Goal: Information Seeking & Learning: Learn about a topic

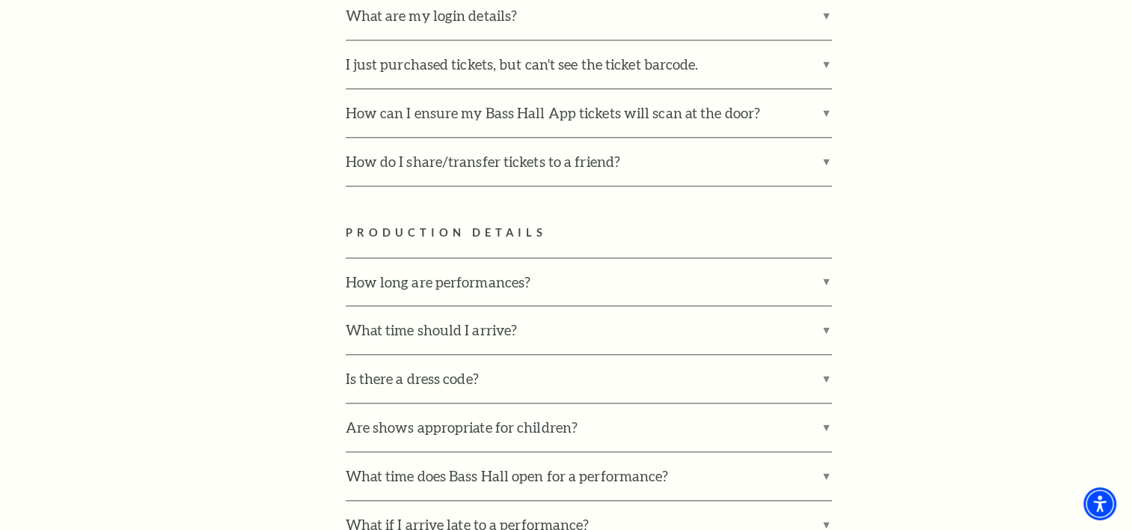
scroll to position [1646, 0]
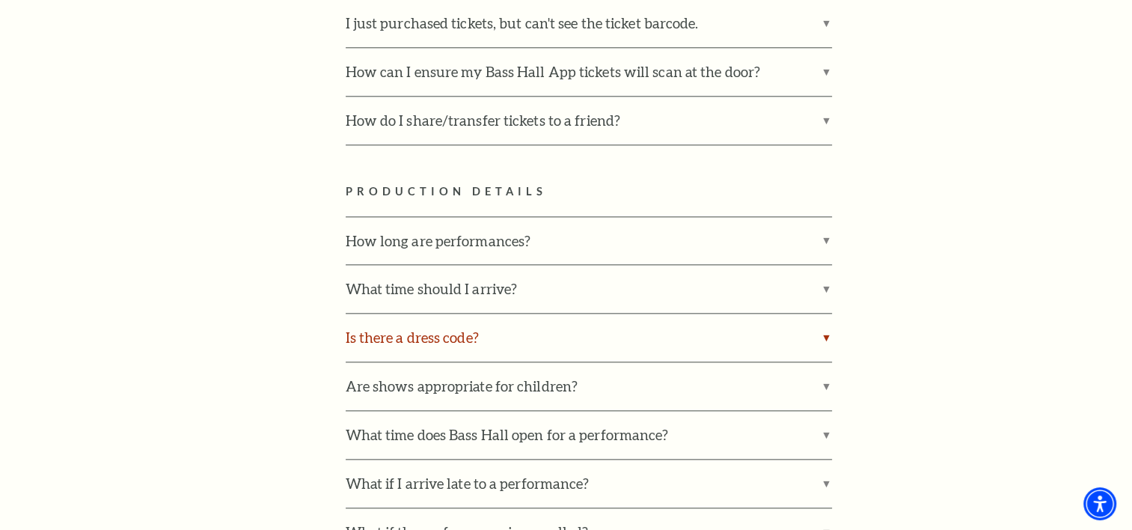
click at [815, 313] on label "Is there a dress code?" at bounding box center [589, 337] width 486 height 48
click at [0, 0] on input "Is there a dress code?" at bounding box center [0, 0] width 0 height 0
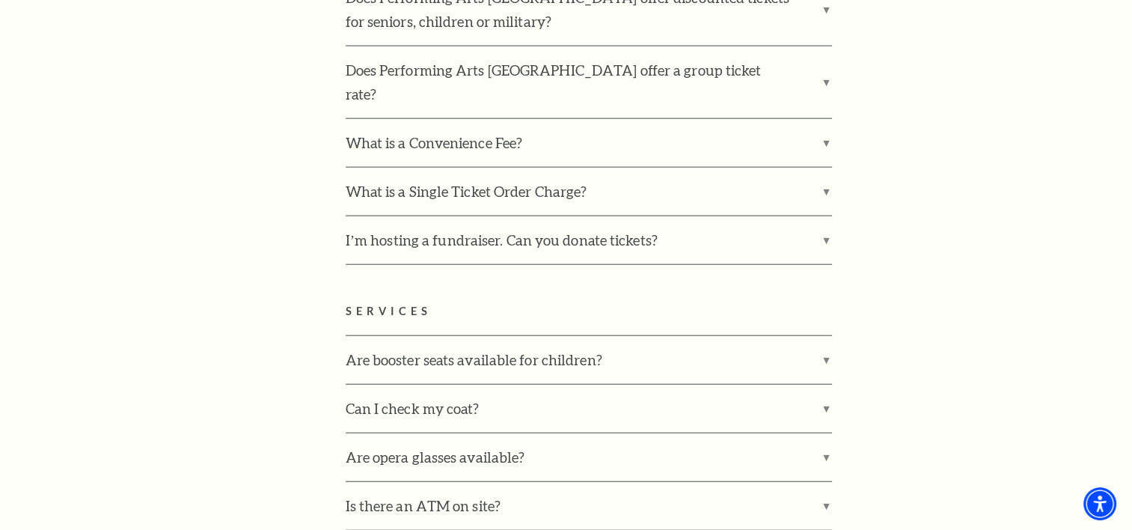
scroll to position [3591, 0]
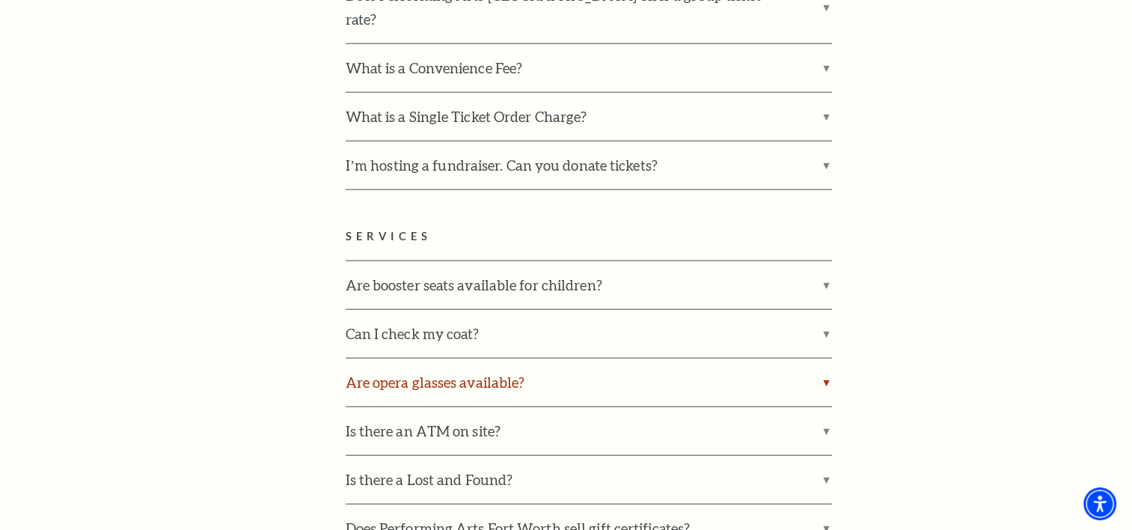
click at [821, 358] on label "Are opera glasses available?" at bounding box center [589, 382] width 486 height 48
click at [0, 0] on input "Are opera glasses available?" at bounding box center [0, 0] width 0 height 0
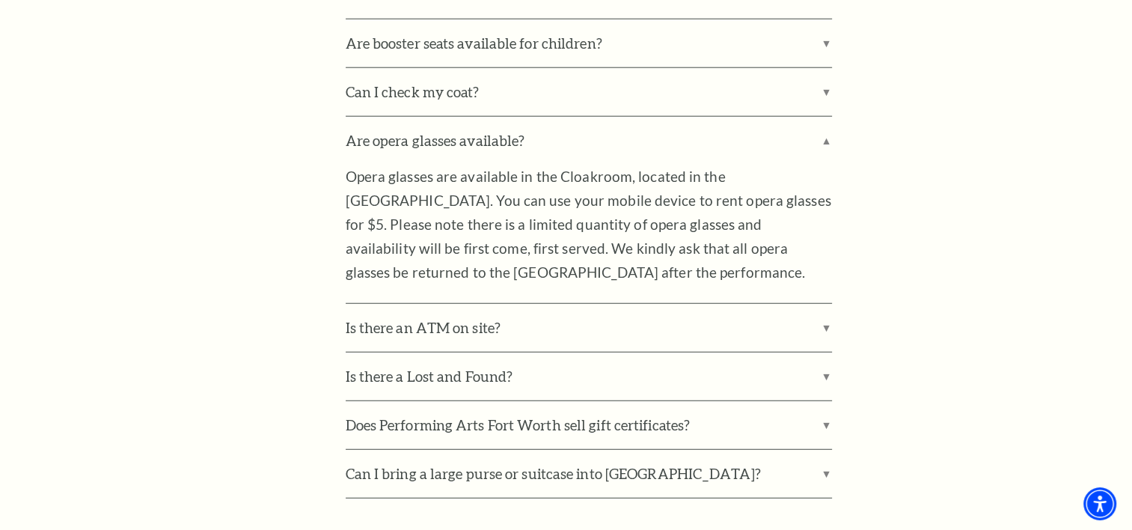
scroll to position [4040, 0]
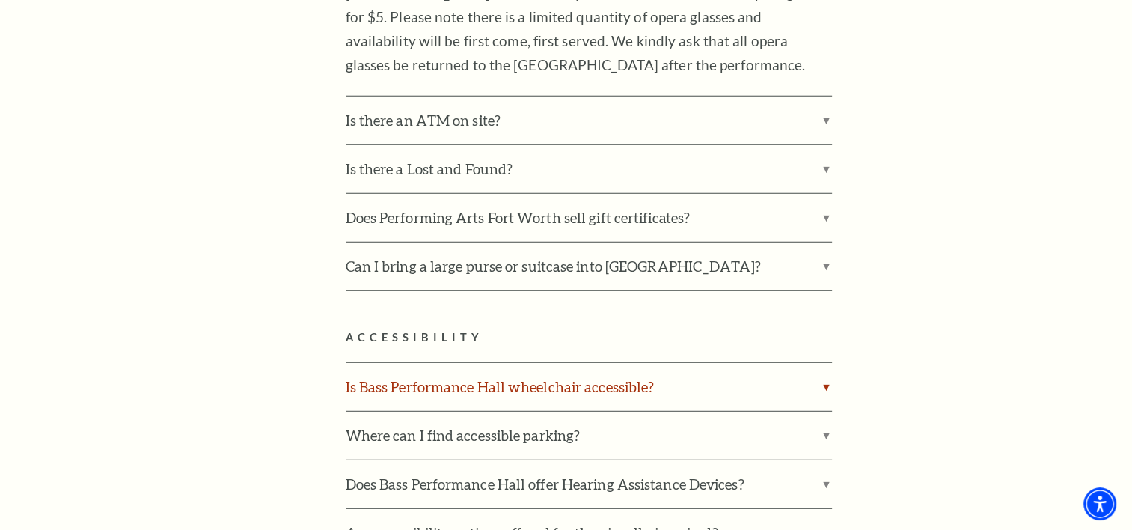
click at [827, 363] on label "Is Bass Performance Hall wheelchair accessible?" at bounding box center [589, 387] width 486 height 48
click at [0, 0] on input "Is Bass Performance Hall wheelchair accessible?" at bounding box center [0, 0] width 0 height 0
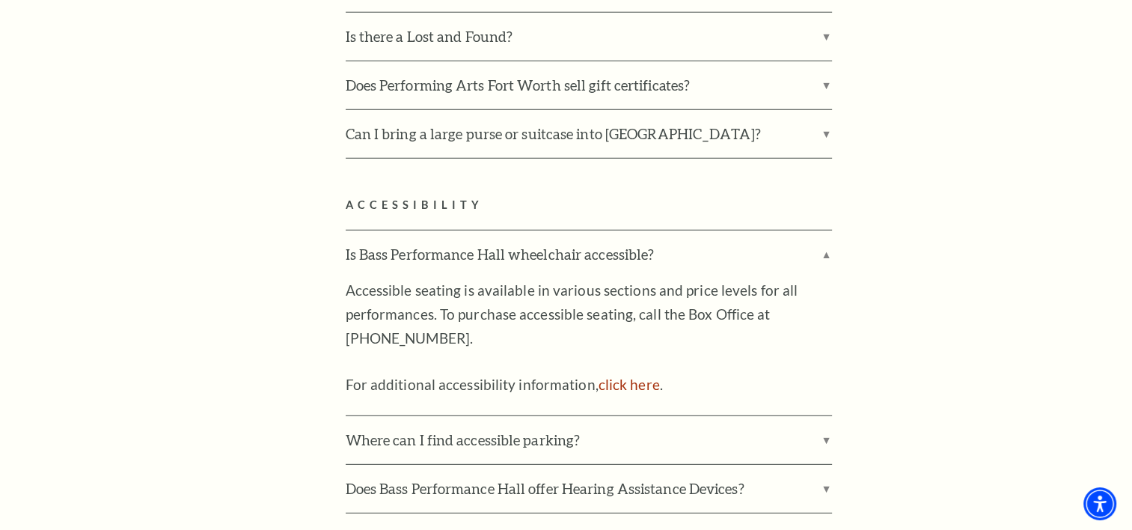
scroll to position [4189, 0]
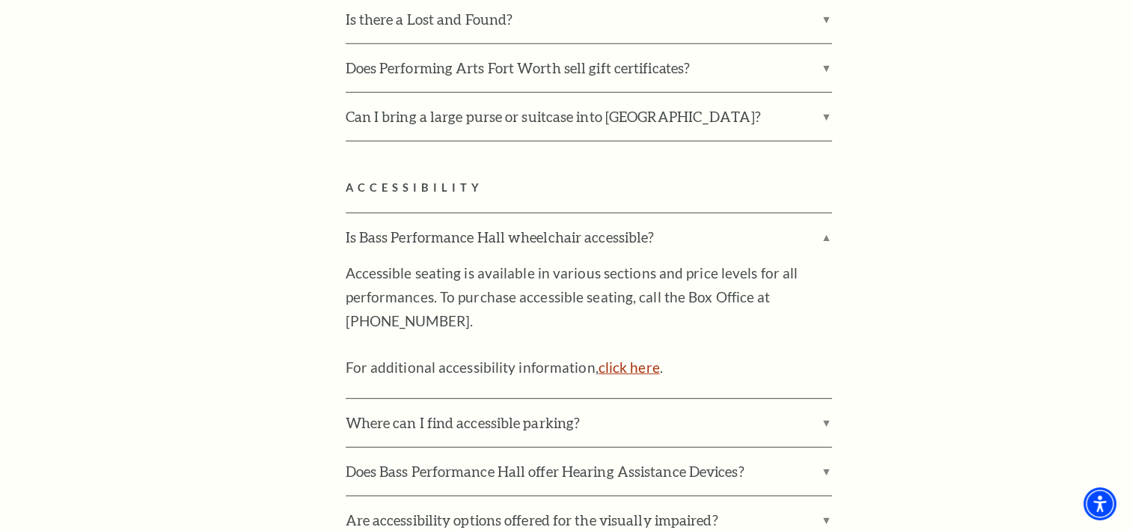
click at [615, 358] on link "click here" at bounding box center [628, 366] width 61 height 17
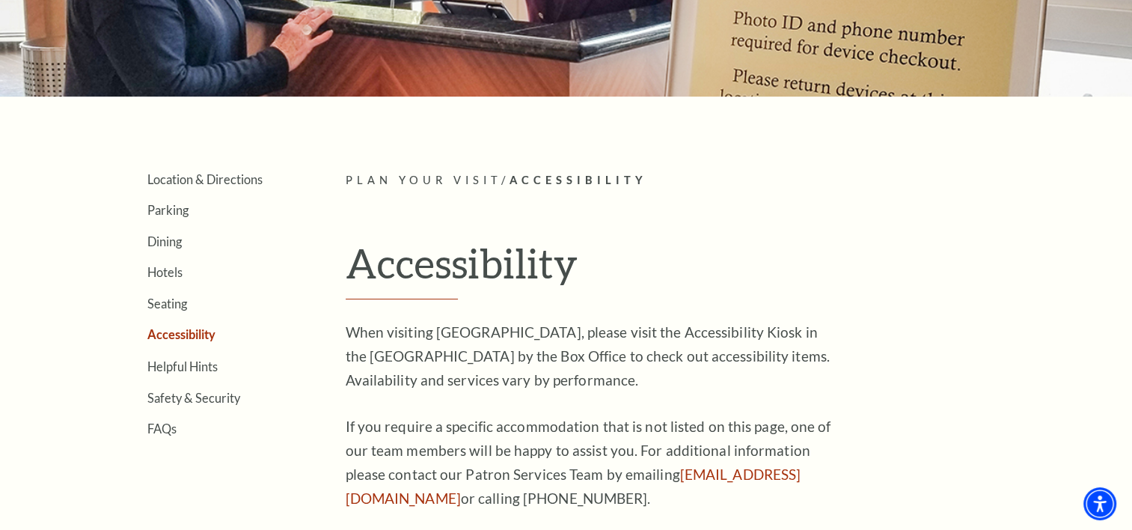
scroll to position [224, 0]
